Goal: Task Accomplishment & Management: Use online tool/utility

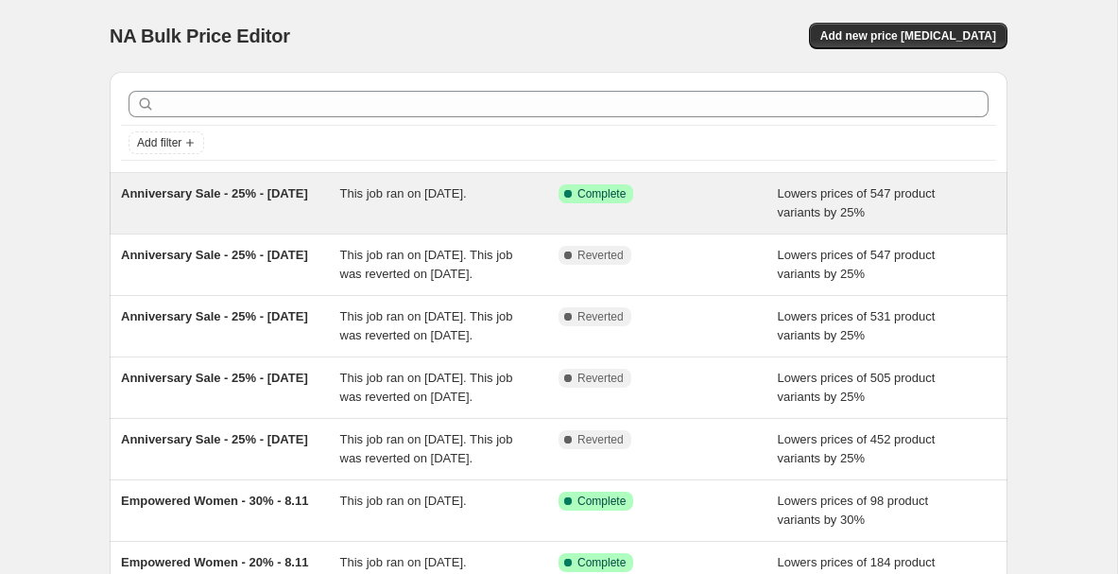
click at [303, 213] on div "Anniversary Sale - 25% - [DATE]" at bounding box center [230, 203] width 219 height 38
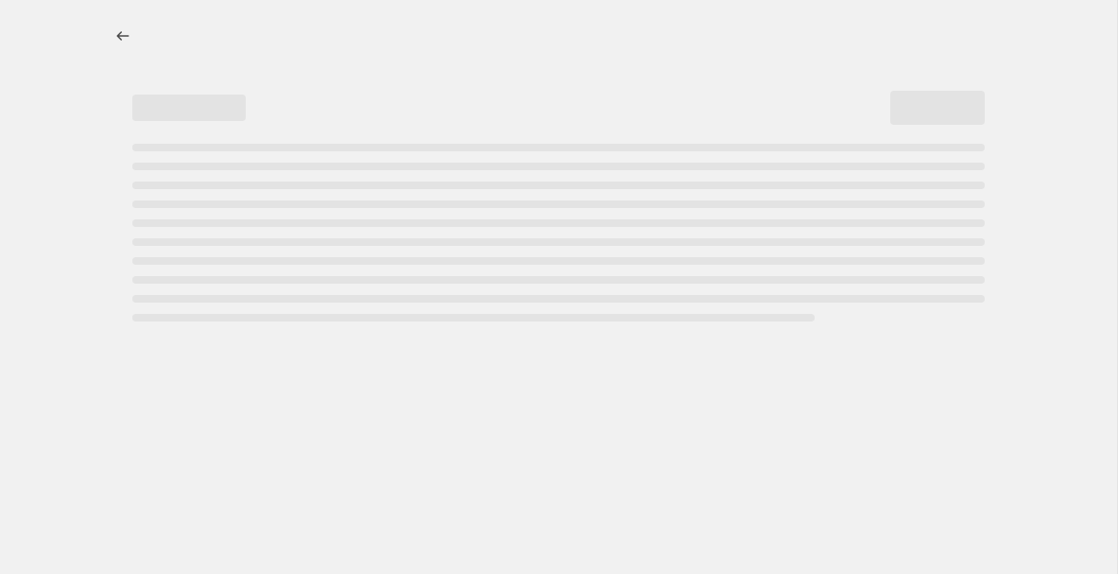
select select "percentage"
select select "collection"
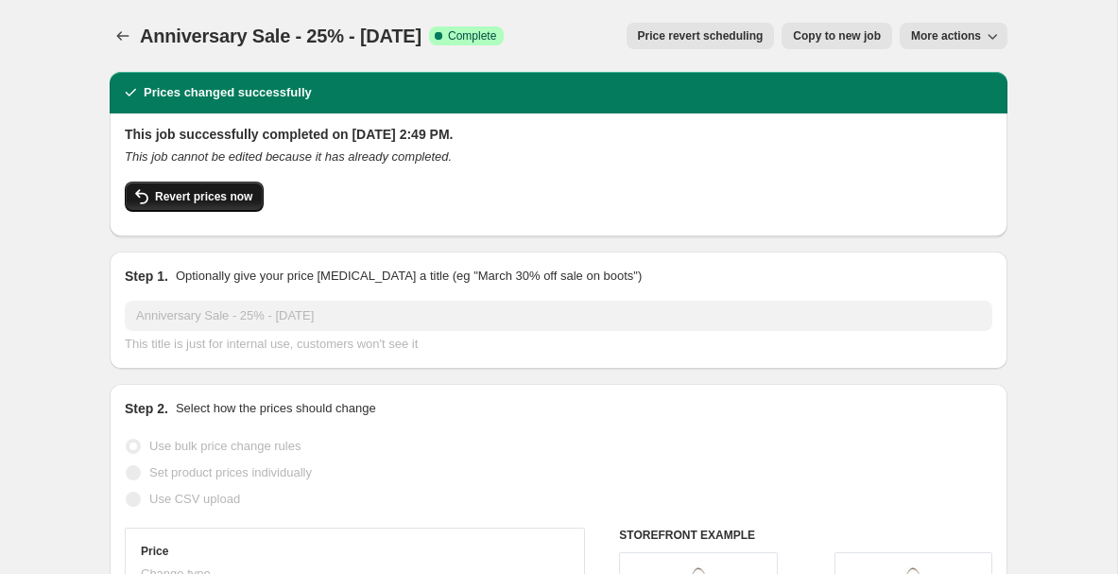
click at [213, 200] on span "Revert prices now" at bounding box center [203, 196] width 97 height 15
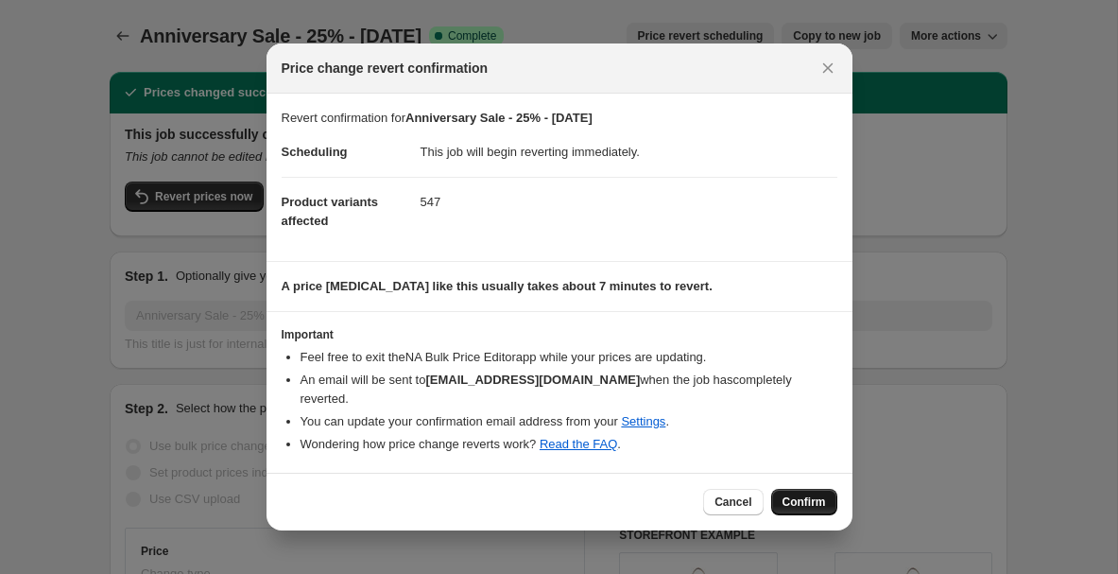
click at [815, 505] on span "Confirm" at bounding box center [804, 501] width 43 height 15
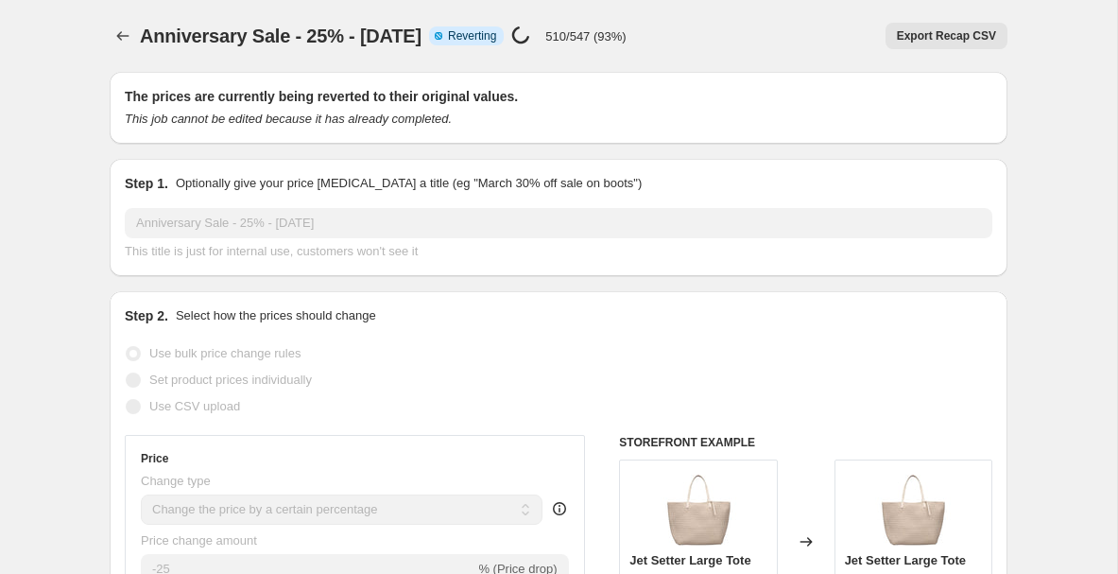
select select "percentage"
select select "collection"
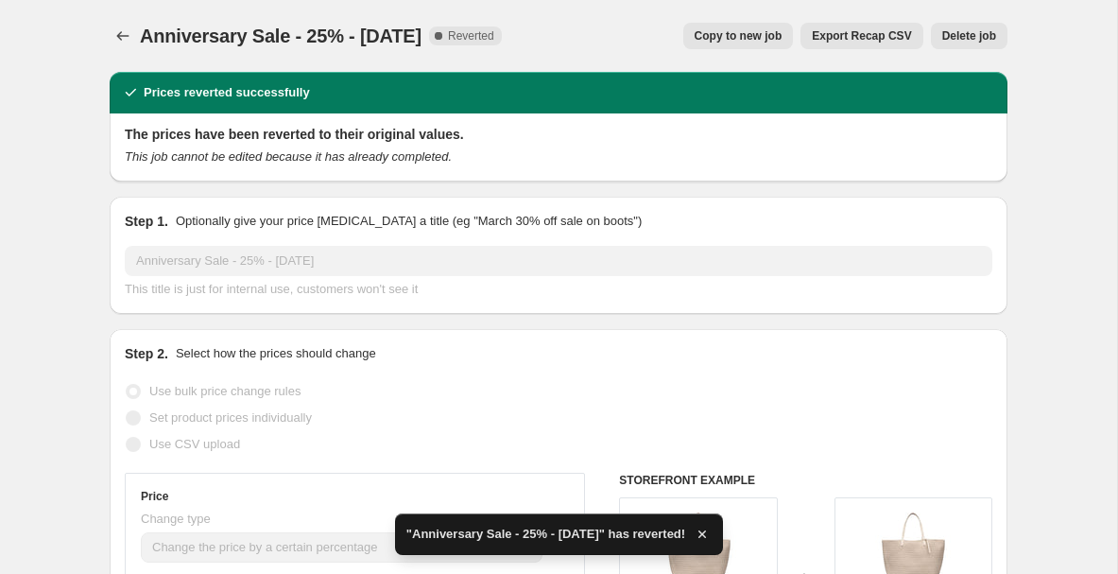
click at [744, 36] on span "Copy to new job" at bounding box center [739, 35] width 88 height 15
select select "percentage"
select select "collection"
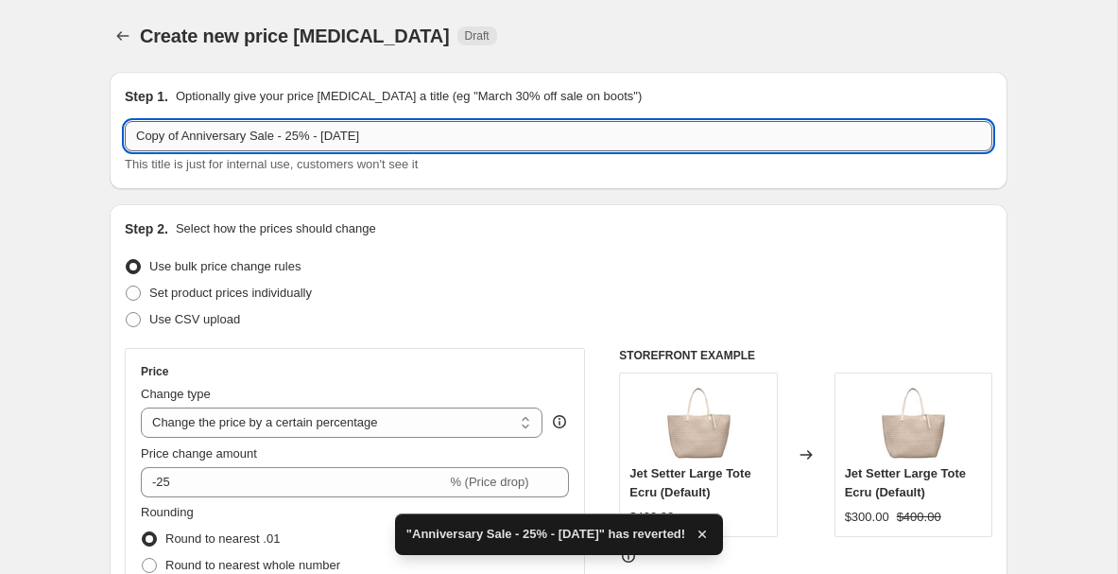
click at [355, 140] on input "Copy of Anniversary Sale - 25% - 10.3.25" at bounding box center [559, 136] width 868 height 30
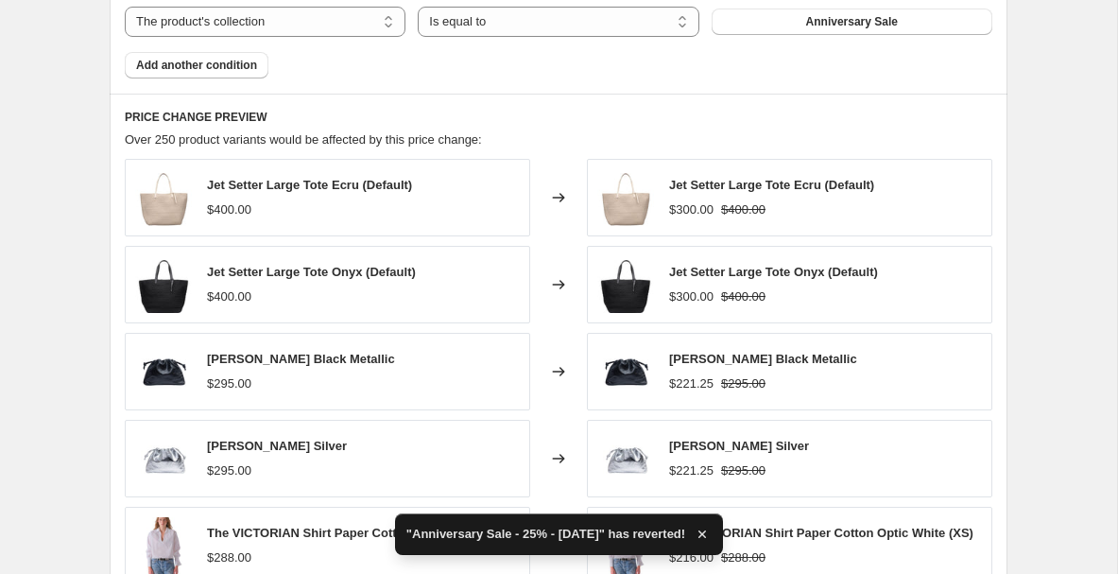
scroll to position [1534, 0]
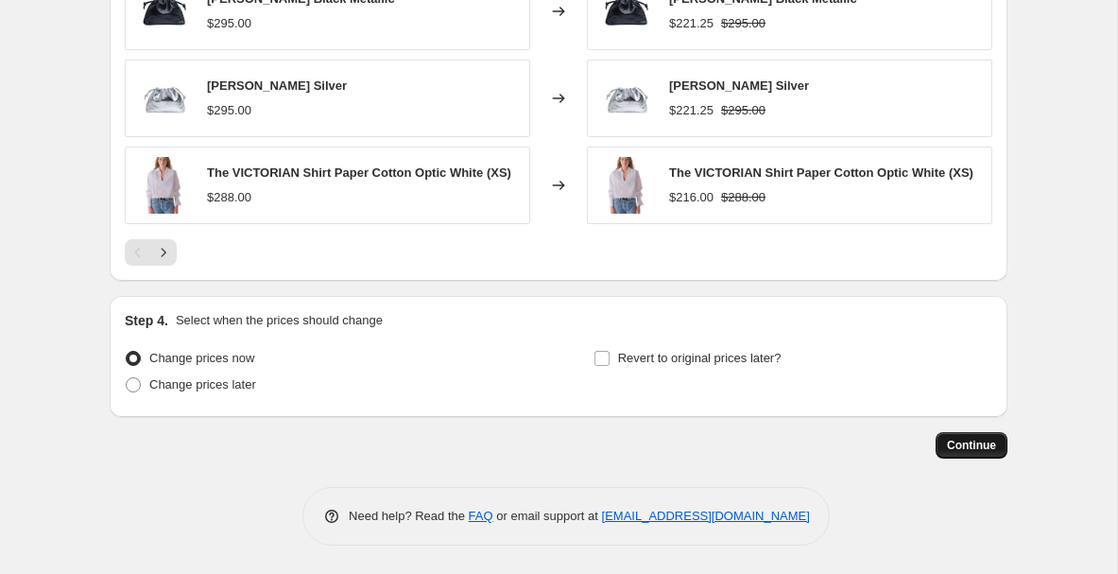
type input "Copy of Anniversary Sale - 25% - [DATE]"
click at [954, 442] on span "Continue" at bounding box center [971, 445] width 49 height 15
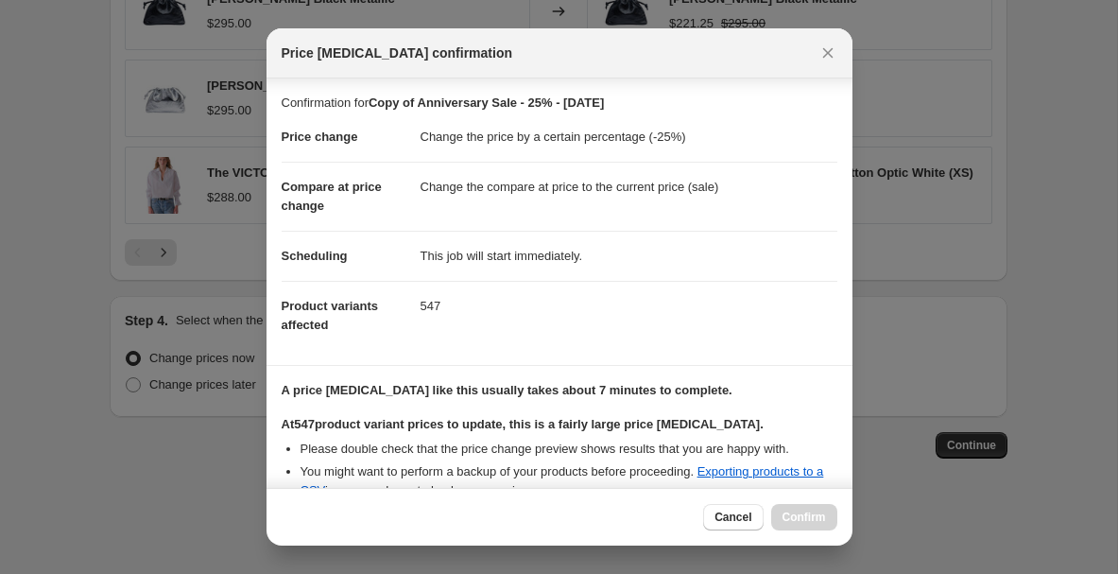
scroll to position [345, 0]
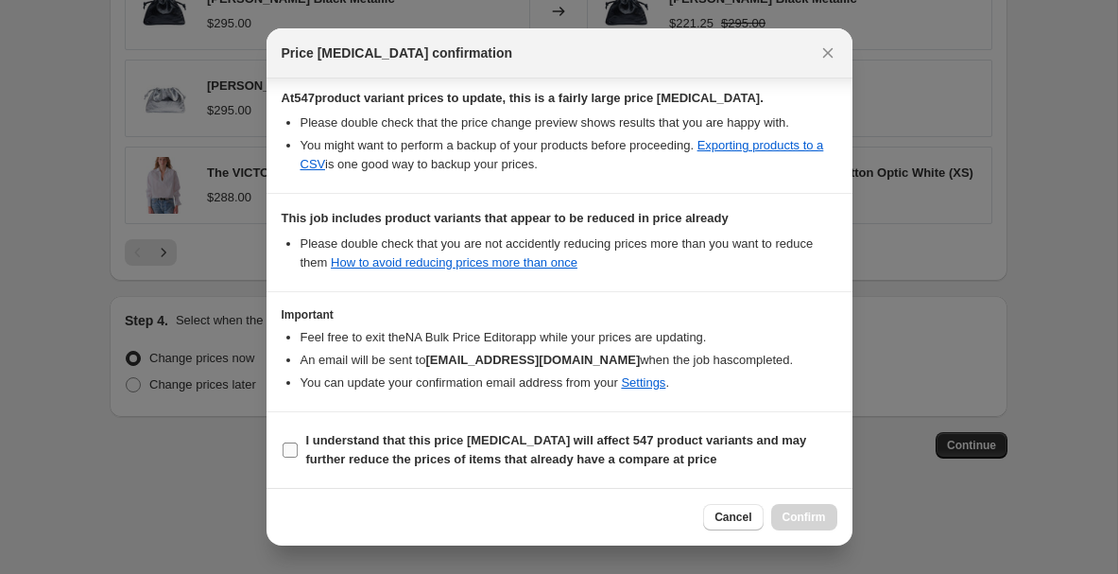
click at [595, 465] on b "I understand that this price change job will affect 547 product variants and ma…" at bounding box center [556, 449] width 501 height 33
click at [298, 458] on input "I understand that this price change job will affect 547 product variants and ma…" at bounding box center [290, 449] width 15 height 15
checkbox input "true"
click at [822, 521] on span "Confirm" at bounding box center [804, 517] width 43 height 15
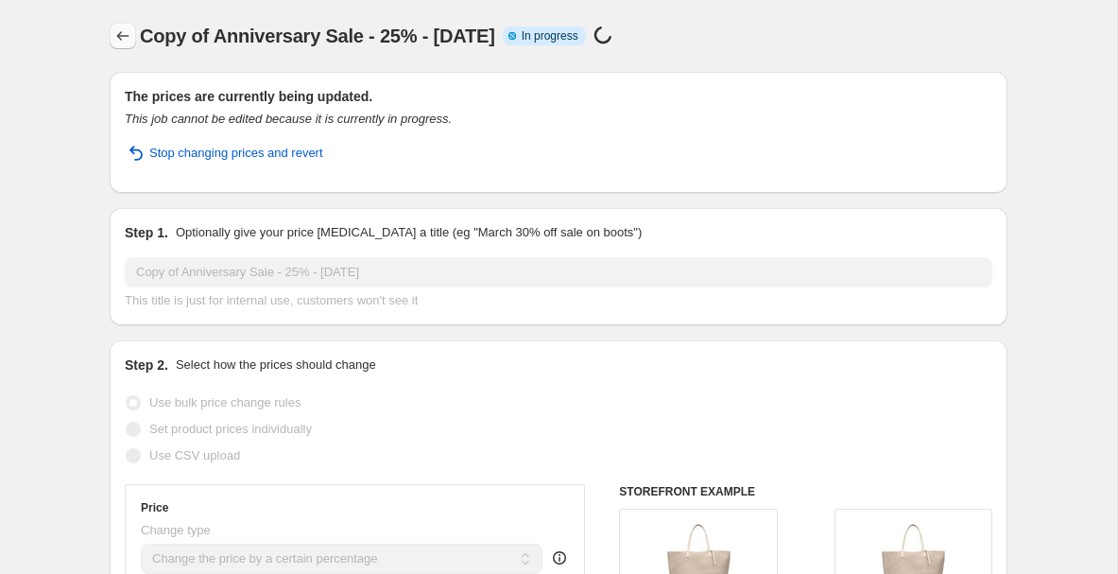
click at [128, 41] on icon "Price change jobs" at bounding box center [122, 35] width 19 height 19
